Goal: Find specific page/section: Find specific page/section

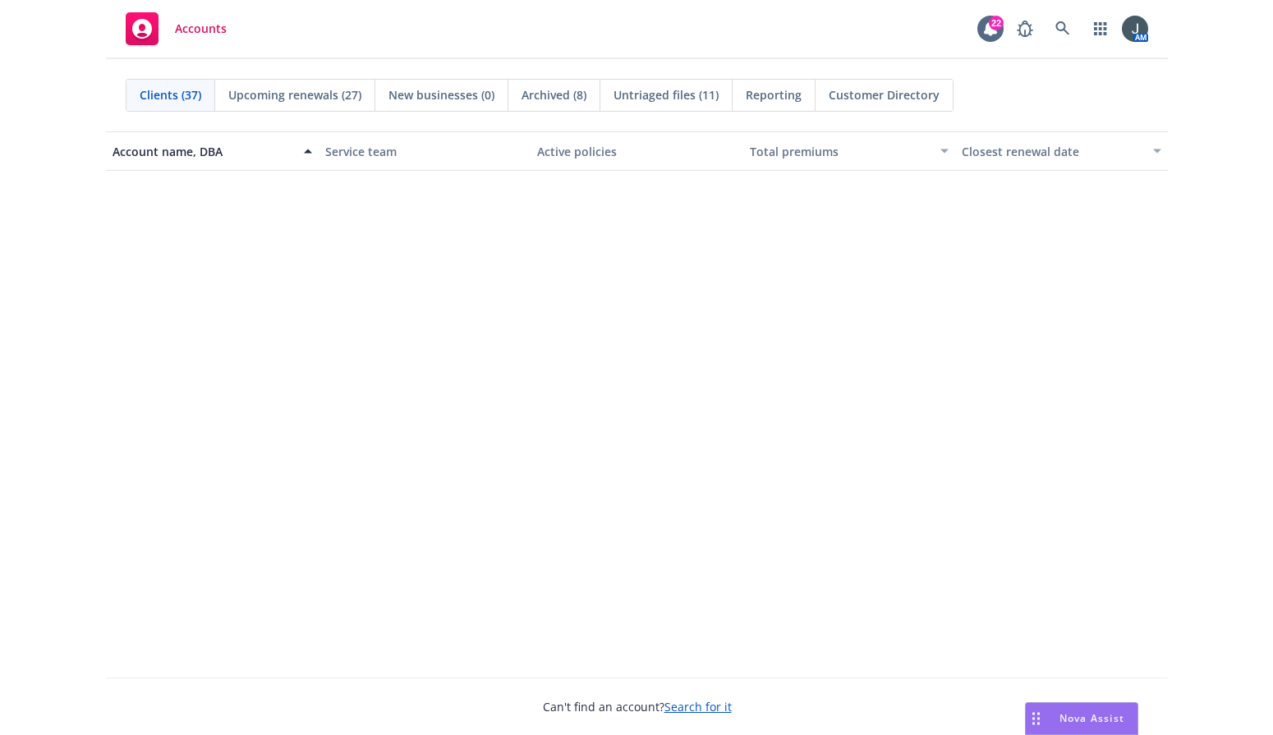
scroll to position [1916, 0]
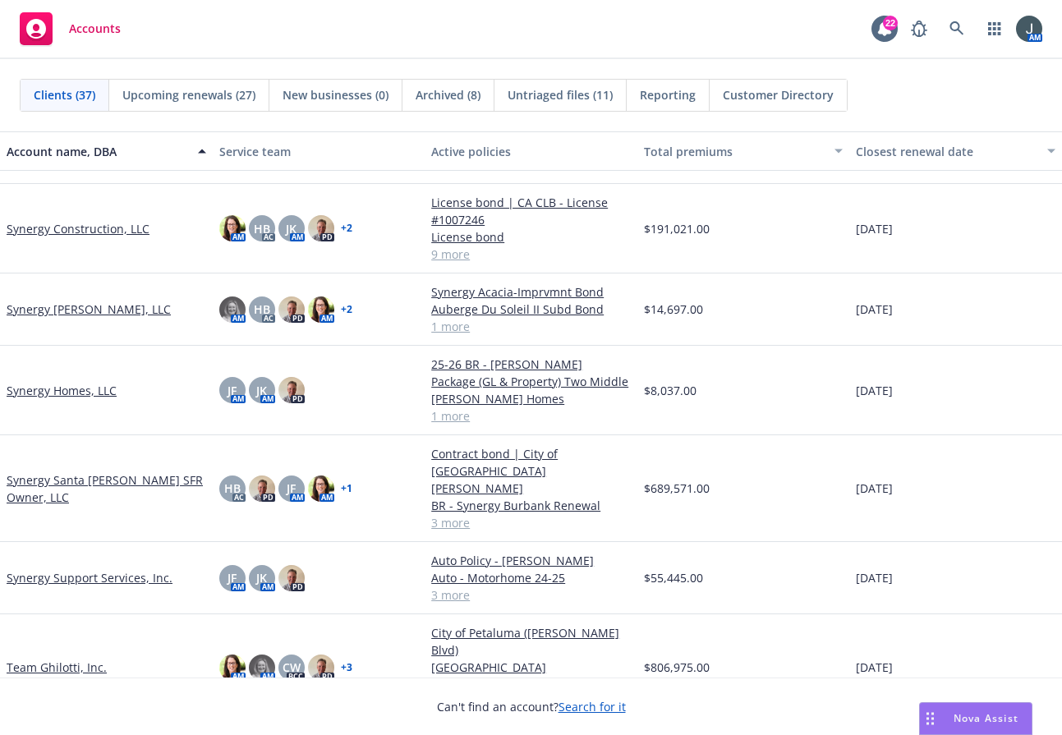
click at [73, 220] on link "Synergy Construction, LLC" at bounding box center [78, 228] width 143 height 17
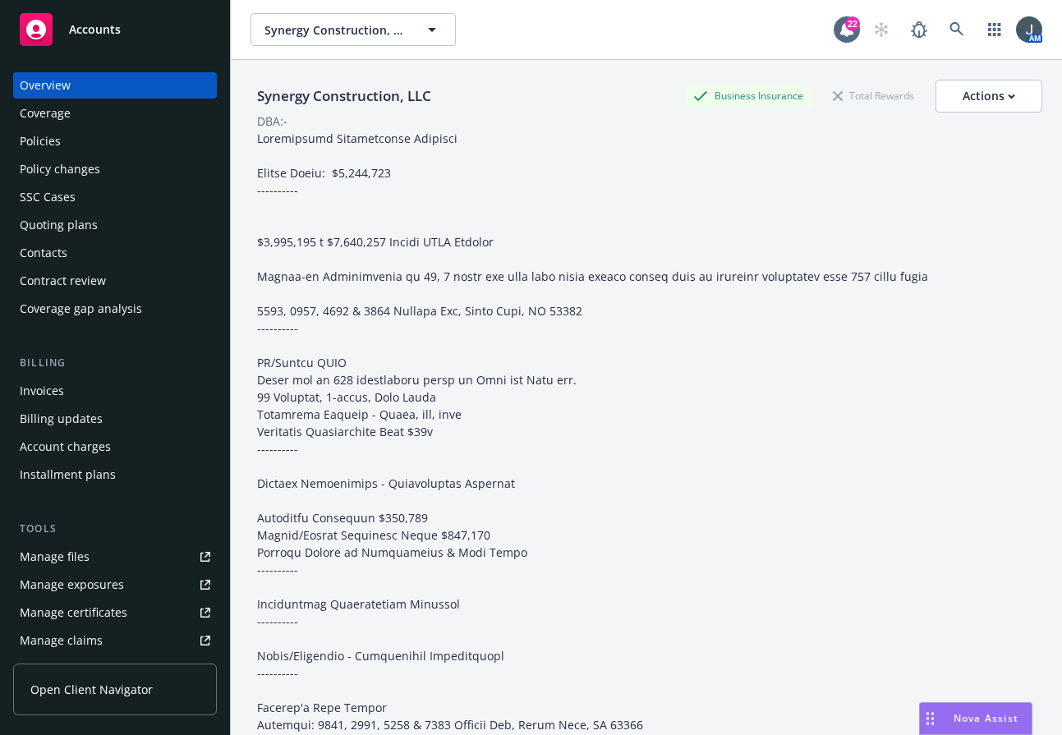
click at [42, 394] on div "Invoices" at bounding box center [42, 391] width 44 height 26
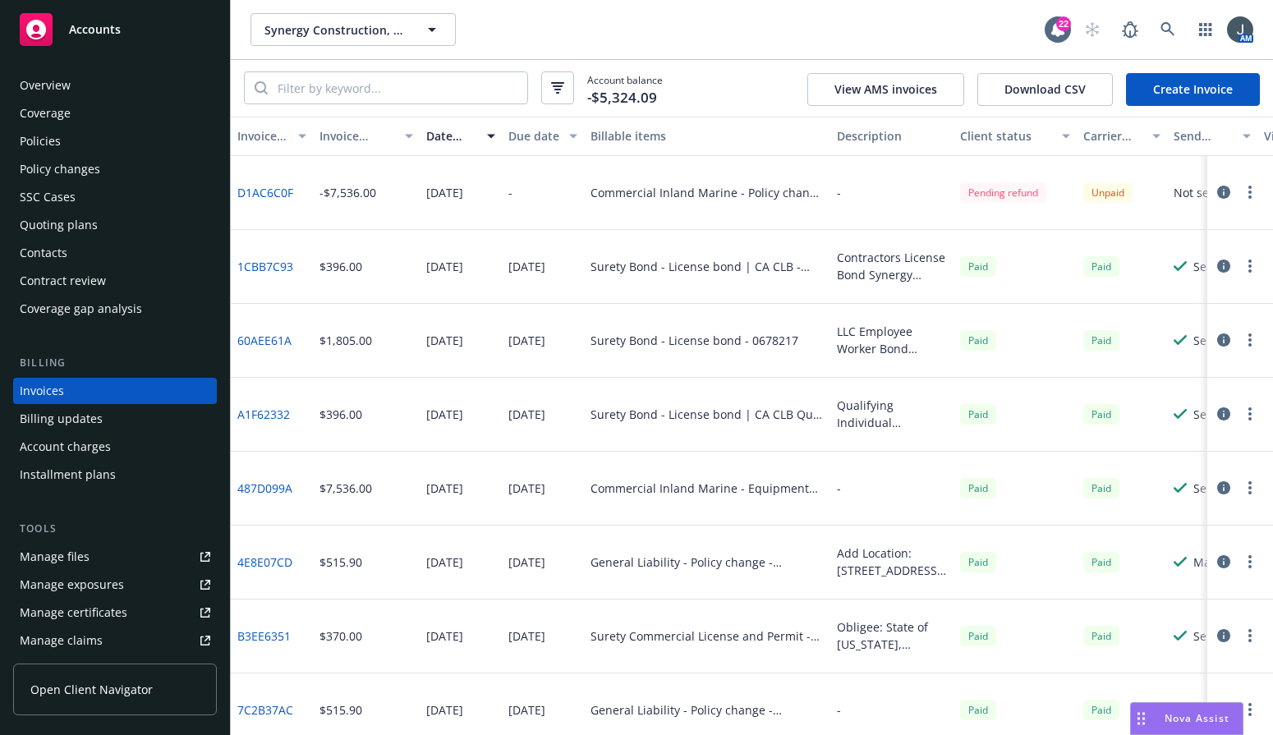
click at [49, 80] on div "Overview" at bounding box center [45, 85] width 51 height 26
